Goal: Task Accomplishment & Management: Use online tool/utility

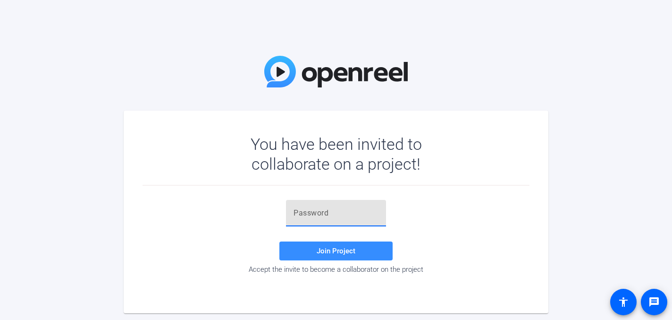
click at [326, 218] on input "text" at bounding box center [336, 212] width 85 height 11
paste input "6Za5r}"
type input "6Za5r}"
click at [341, 248] on span "Join Project" at bounding box center [336, 250] width 39 height 8
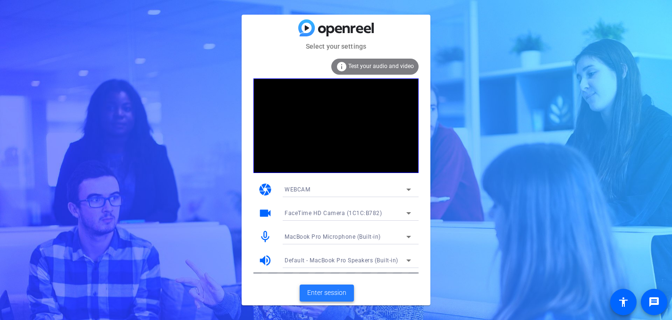
click at [326, 293] on span "Enter session" at bounding box center [326, 293] width 39 height 10
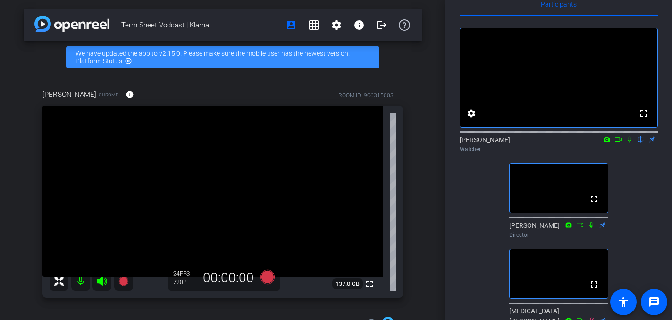
scroll to position [20, 0]
click at [629, 144] on icon at bounding box center [630, 140] width 4 height 6
click at [630, 144] on icon at bounding box center [630, 140] width 8 height 7
click at [630, 144] on icon at bounding box center [630, 140] width 5 height 6
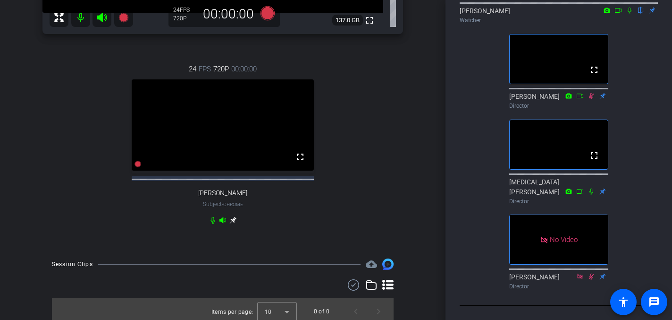
scroll to position [0, 0]
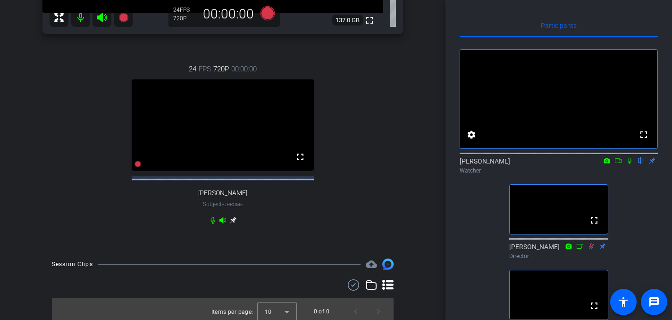
click at [628, 164] on icon at bounding box center [630, 160] width 8 height 7
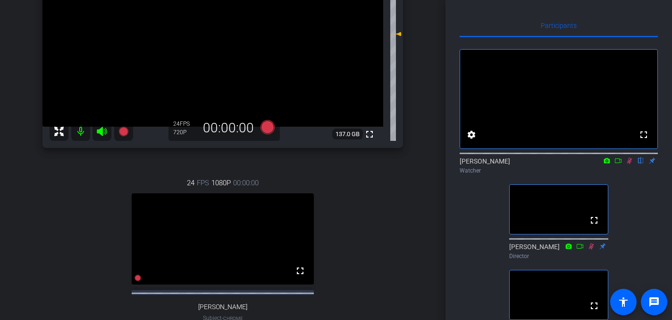
click at [628, 164] on icon at bounding box center [630, 160] width 8 height 7
click at [630, 164] on icon at bounding box center [630, 160] width 8 height 7
click at [618, 164] on icon at bounding box center [619, 160] width 8 height 7
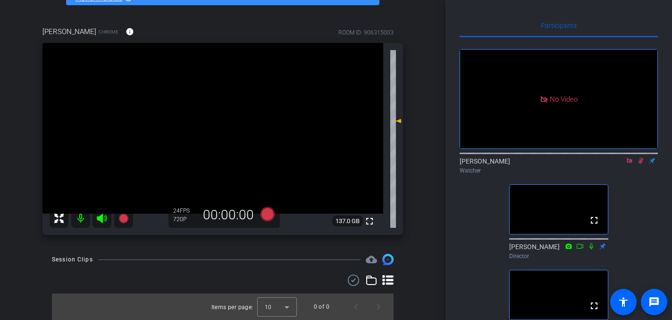
scroll to position [63, 0]
click at [629, 164] on icon at bounding box center [630, 160] width 8 height 7
click at [631, 164] on icon at bounding box center [630, 160] width 8 height 7
click at [631, 164] on icon at bounding box center [630, 161] width 5 height 6
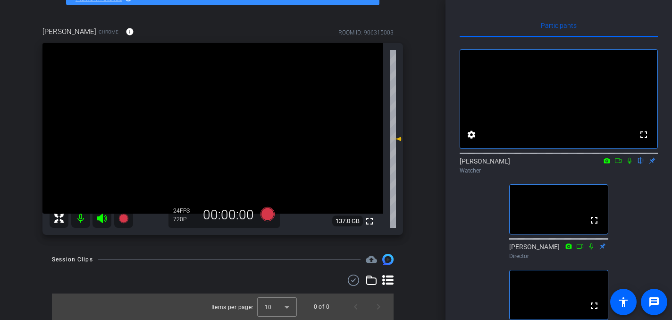
click at [627, 164] on icon at bounding box center [630, 160] width 8 height 7
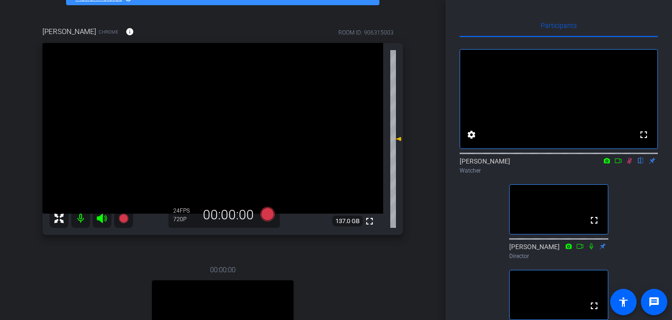
scroll to position [150, 0]
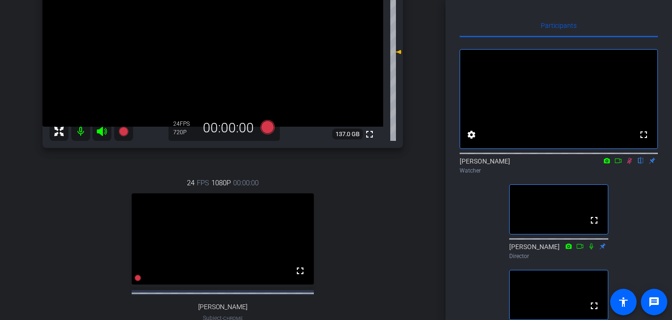
click at [629, 164] on icon at bounding box center [630, 161] width 5 height 6
click at [630, 164] on icon at bounding box center [630, 161] width 4 height 6
click at [630, 164] on icon at bounding box center [630, 160] width 8 height 7
click at [631, 164] on icon at bounding box center [630, 161] width 4 height 6
click at [629, 164] on icon at bounding box center [630, 161] width 5 height 6
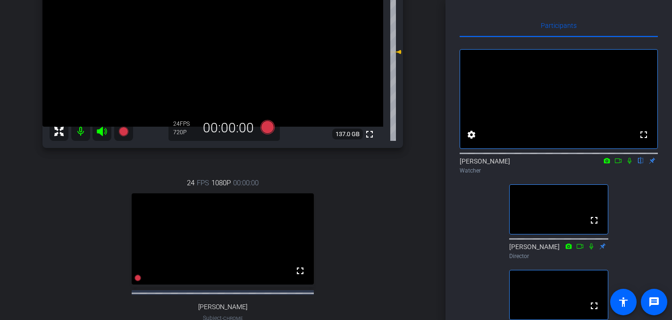
click at [629, 164] on icon at bounding box center [630, 160] width 8 height 7
click at [628, 164] on icon at bounding box center [630, 160] width 8 height 7
click at [630, 164] on icon at bounding box center [630, 160] width 8 height 7
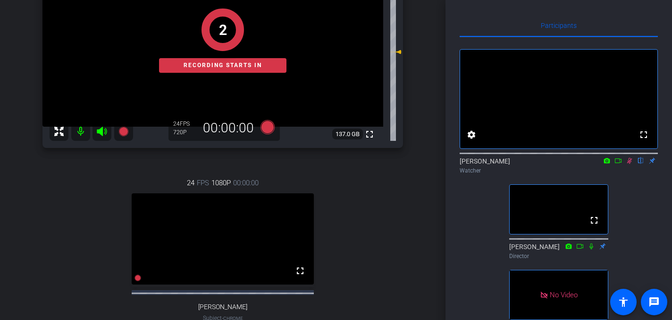
click at [618, 164] on icon at bounding box center [619, 160] width 8 height 7
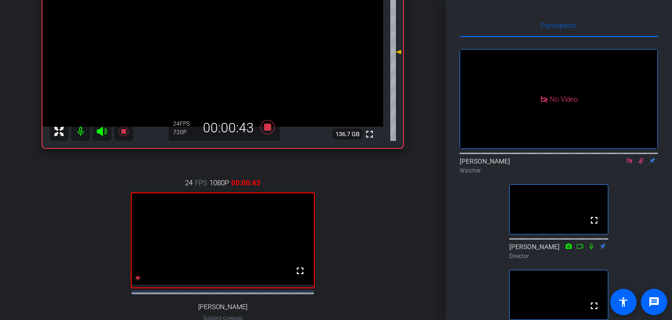
click at [629, 164] on icon at bounding box center [630, 160] width 8 height 7
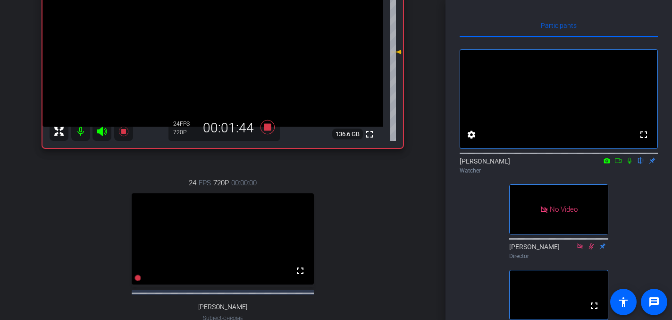
click at [631, 164] on icon at bounding box center [630, 160] width 8 height 7
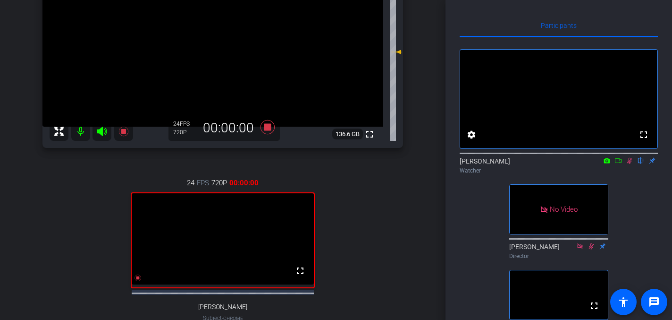
click at [617, 164] on icon at bounding box center [619, 160] width 8 height 7
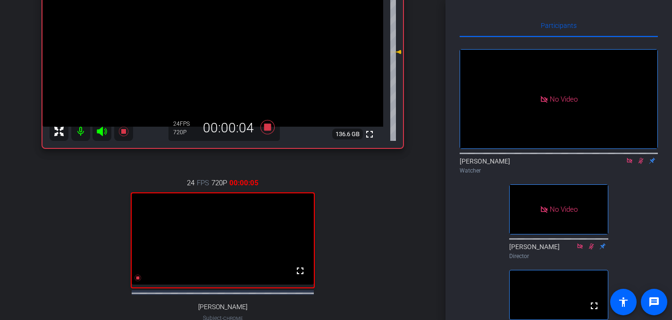
click at [627, 165] on mat-icon at bounding box center [629, 160] width 11 height 8
click at [620, 163] on icon at bounding box center [618, 160] width 7 height 5
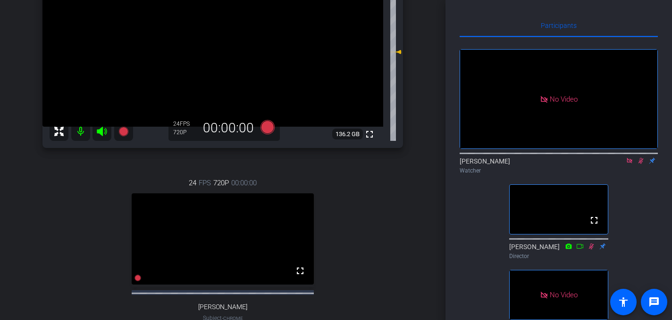
click at [629, 164] on icon at bounding box center [630, 160] width 8 height 7
click at [630, 164] on icon at bounding box center [630, 161] width 5 height 6
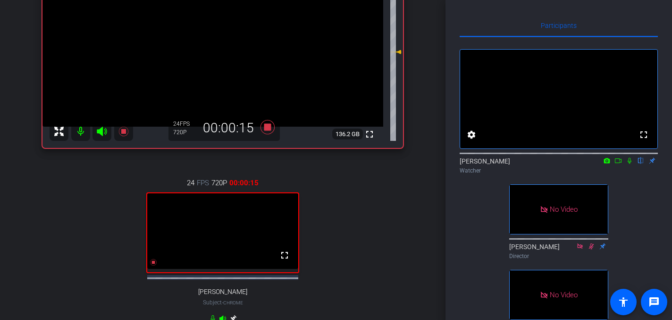
click at [629, 164] on icon at bounding box center [630, 160] width 8 height 7
click at [620, 163] on icon at bounding box center [618, 160] width 7 height 5
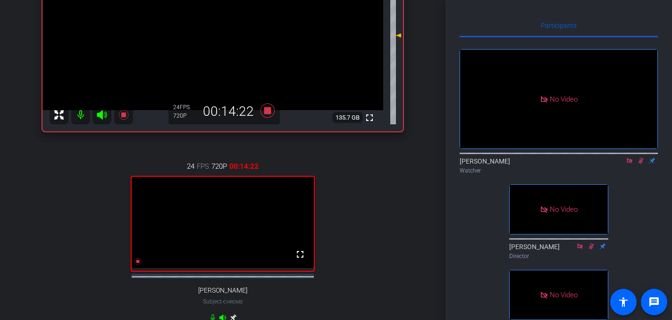
scroll to position [166, 0]
click at [652, 303] on mat-icon "message" at bounding box center [654, 301] width 11 height 11
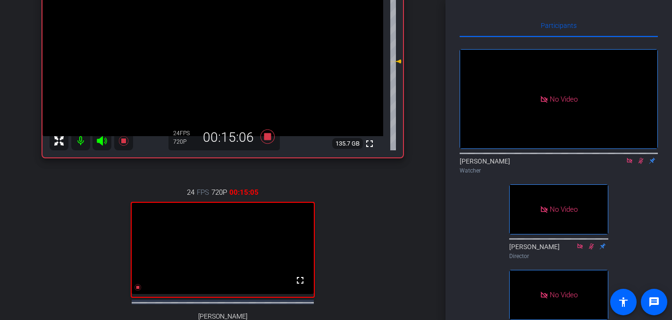
scroll to position [135, 0]
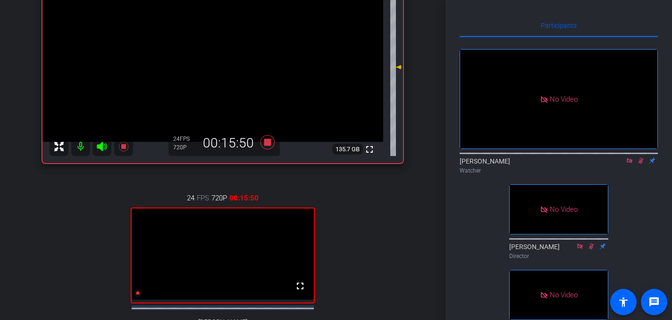
click at [631, 163] on icon at bounding box center [629, 160] width 5 height 5
click at [631, 164] on icon at bounding box center [630, 160] width 8 height 7
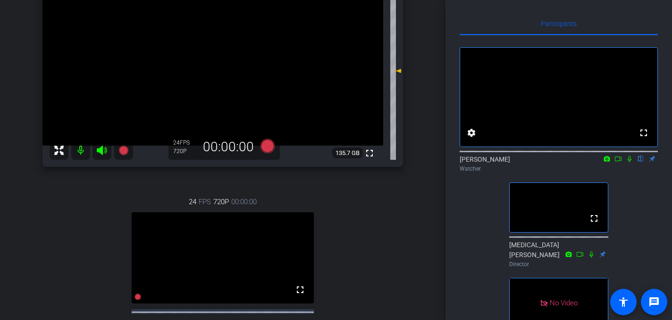
scroll to position [0, 0]
